Goal: Check status: Check status

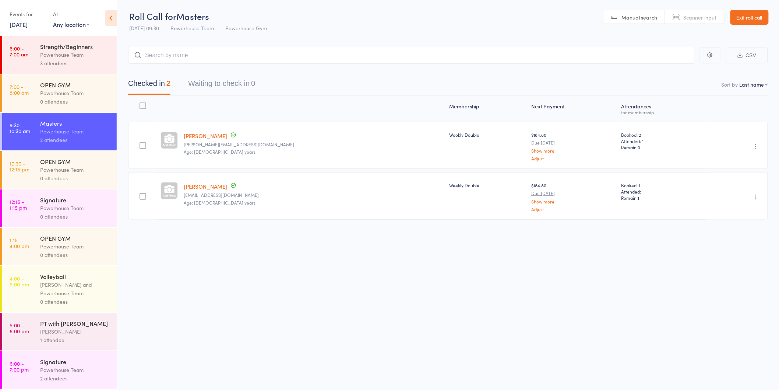
click at [48, 218] on div "0 attendees" at bounding box center [75, 216] width 70 height 8
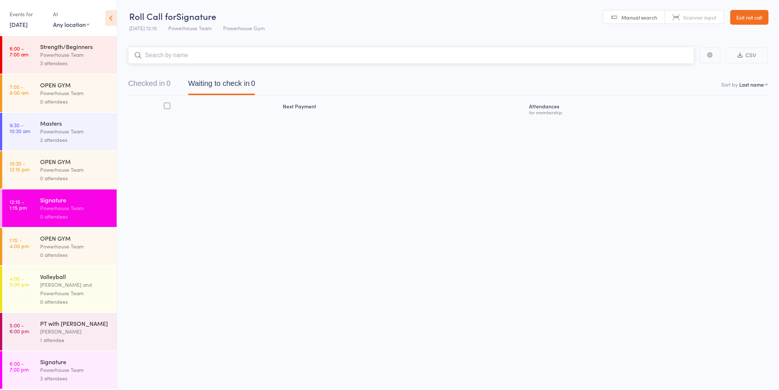
scroll to position [8, 0]
click at [70, 363] on div "Signature" at bounding box center [75, 361] width 70 height 8
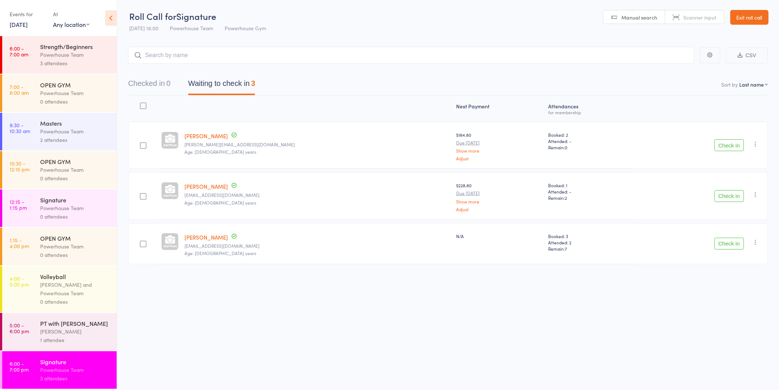
click at [64, 203] on div "Signature" at bounding box center [75, 200] width 70 height 8
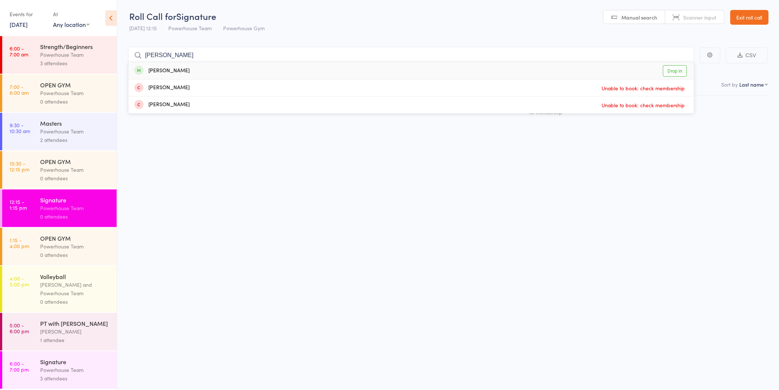
type input "[PERSON_NAME]"
click at [175, 71] on div "[PERSON_NAME]" at bounding box center [161, 71] width 55 height 8
